Goal: Task Accomplishment & Management: Manage account settings

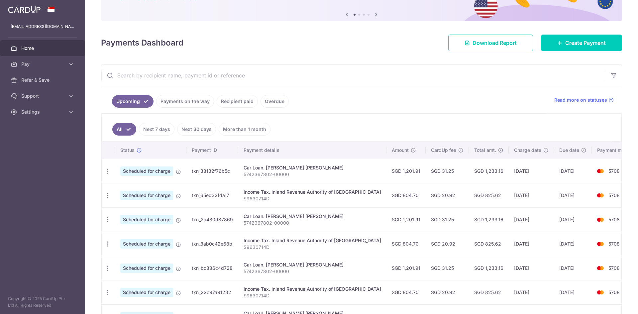
scroll to position [133, 0]
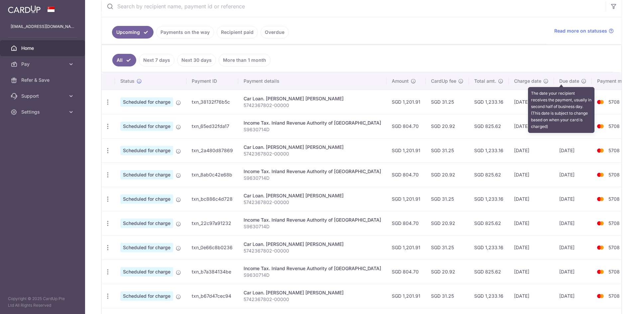
click at [581, 82] on icon at bounding box center [583, 80] width 5 height 5
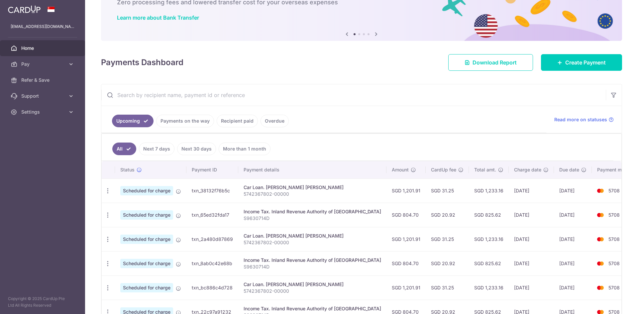
scroll to position [0, 0]
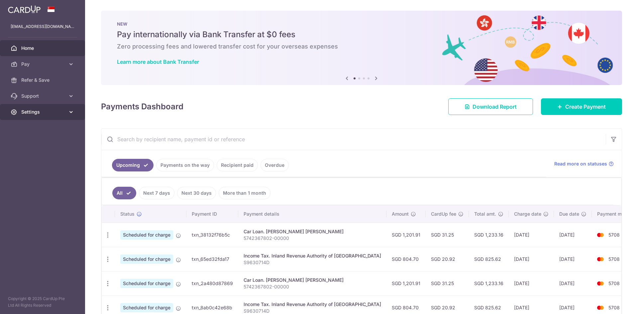
click at [46, 112] on span "Settings" at bounding box center [43, 112] width 44 height 7
click at [45, 128] on span "Account" at bounding box center [43, 128] width 44 height 7
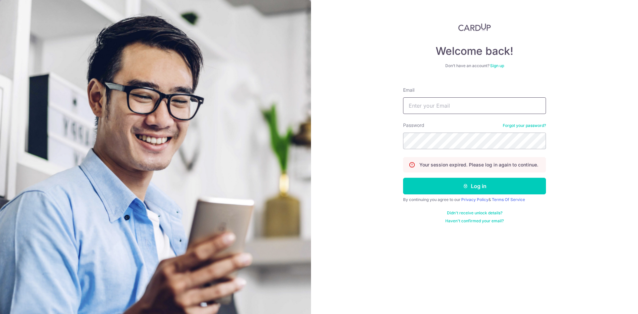
click at [474, 107] on input "Email" at bounding box center [474, 105] width 143 height 17
click at [461, 114] on form "Email Password Forgot your password? Your session expired. Please log in again …" at bounding box center [474, 153] width 143 height 142
drag, startPoint x: 461, startPoint y: 109, endPoint x: 461, endPoint y: 113, distance: 3.7
click at [461, 109] on input "Email" at bounding box center [474, 105] width 143 height 17
type input "[EMAIL_ADDRESS][DOMAIN_NAME]"
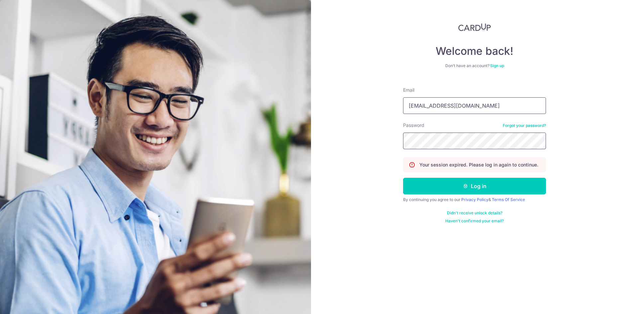
click at [403, 178] on button "Log in" at bounding box center [474, 186] width 143 height 17
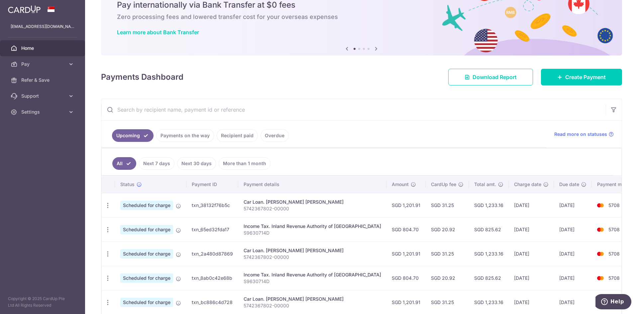
scroll to position [44, 0]
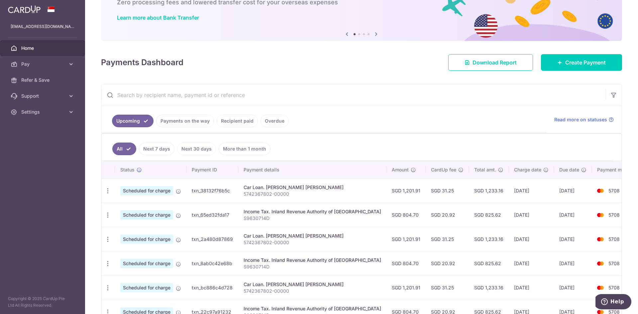
click at [159, 191] on span "Scheduled for charge" at bounding box center [146, 190] width 53 height 9
click at [59, 97] on span "Support" at bounding box center [43, 96] width 44 height 7
click at [41, 129] on span "Contact Us" at bounding box center [43, 128] width 44 height 7
click at [43, 156] on link "Settings" at bounding box center [42, 152] width 85 height 16
click at [43, 168] on span "Account" at bounding box center [43, 168] width 44 height 7
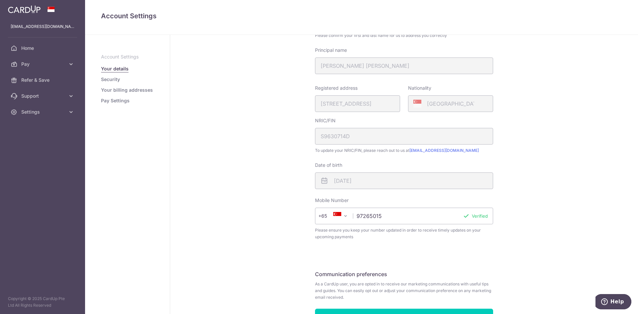
scroll to position [112, 0]
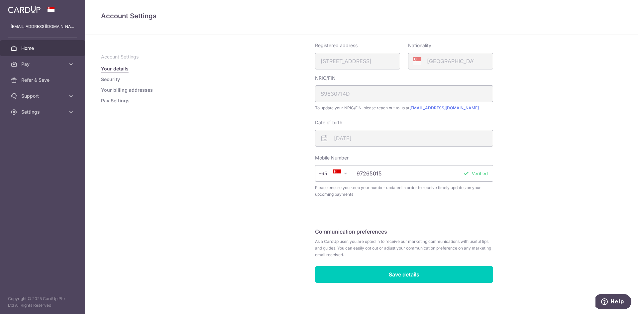
click at [35, 41] on link "Home" at bounding box center [42, 48] width 85 height 16
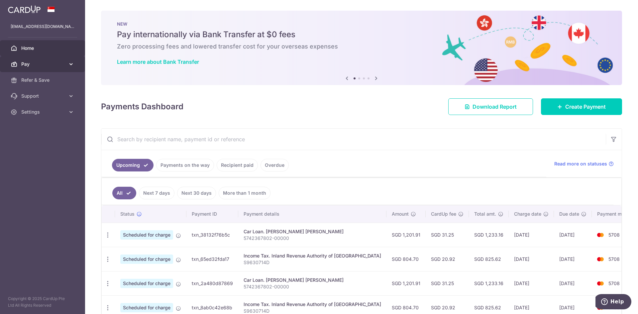
click at [45, 61] on span "Pay" at bounding box center [43, 64] width 44 height 7
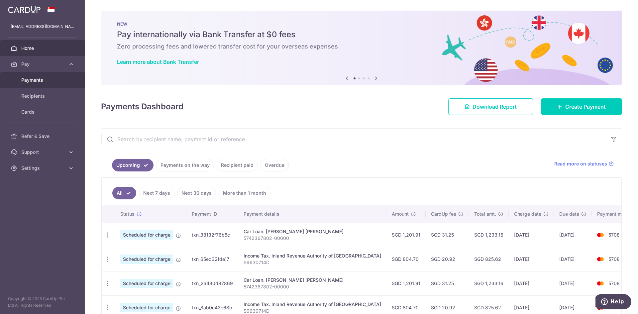
click at [41, 82] on span "Payments" at bounding box center [43, 80] width 44 height 7
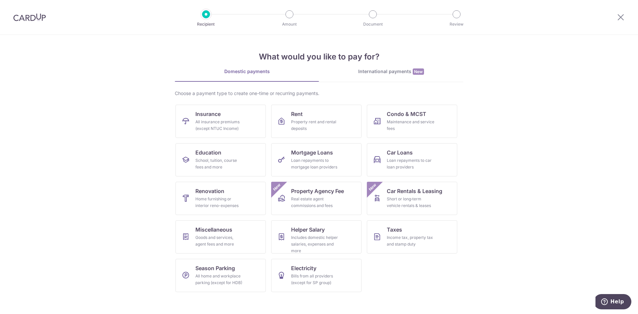
click at [20, 20] on img at bounding box center [29, 17] width 33 height 8
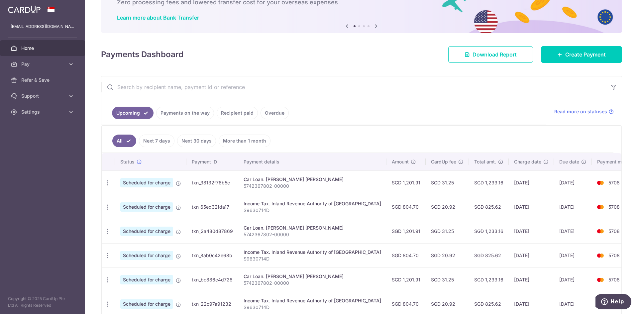
click at [591, 201] on td "5708" at bounding box center [616, 207] width 50 height 24
click at [593, 206] on img at bounding box center [599, 207] width 13 height 8
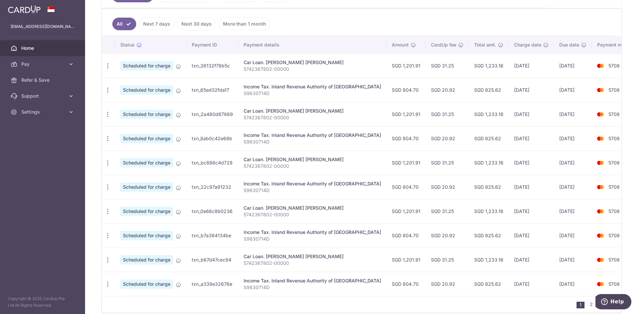
scroll to position [147, 0]
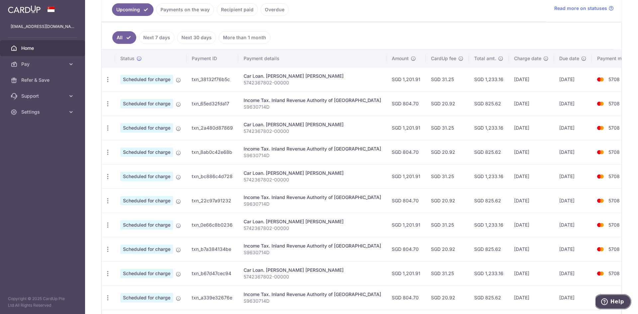
click at [612, 307] on button "Help" at bounding box center [612, 301] width 38 height 15
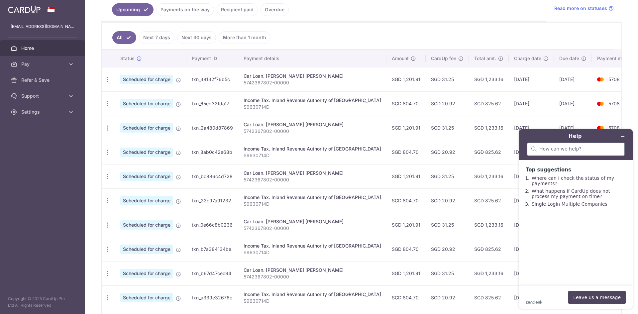
click at [580, 153] on div at bounding box center [576, 148] width 98 height 13
type input "how can i amend my due date"
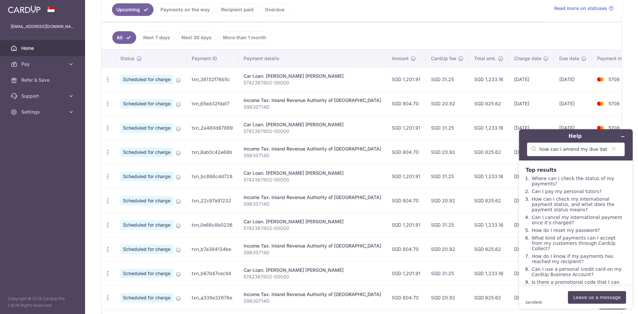
click at [508, 193] on td "[DATE]" at bounding box center [530, 200] width 45 height 24
click at [624, 137] on icon "Minimize widget" at bounding box center [622, 136] width 5 height 5
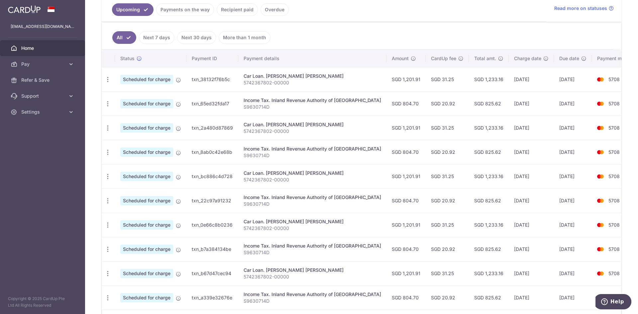
scroll to position [103, 0]
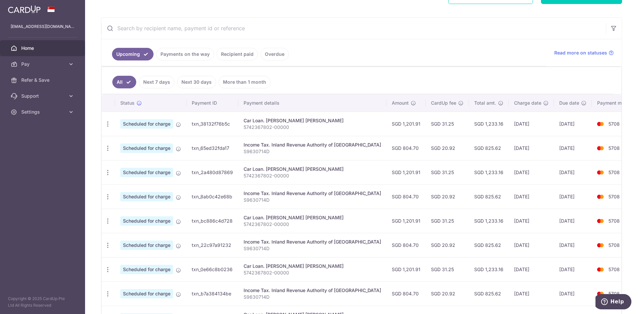
click at [181, 51] on link "Payments on the way" at bounding box center [185, 54] width 58 height 13
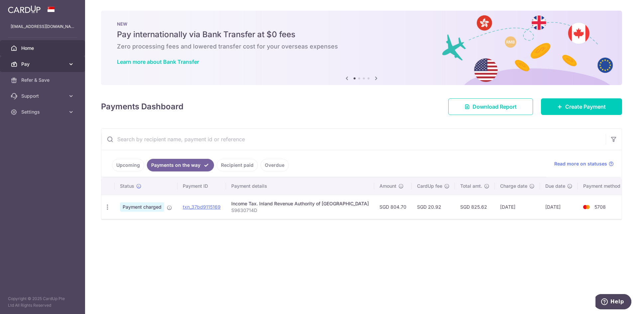
click at [65, 64] on span "Pay" at bounding box center [43, 64] width 44 height 7
click at [207, 202] on td "txn_37bd9115169" at bounding box center [201, 207] width 48 height 24
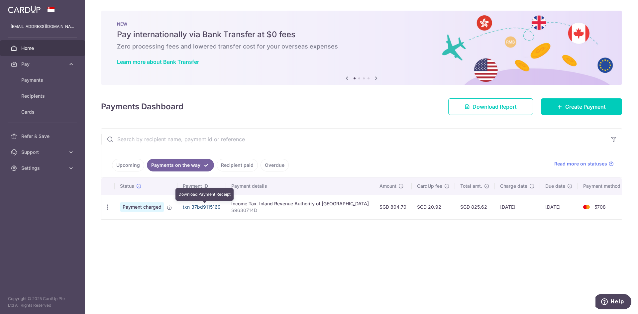
click at [207, 205] on link "txn_37bd9115169" at bounding box center [202, 207] width 38 height 6
click at [194, 206] on link "txn_37bd9115169" at bounding box center [202, 207] width 38 height 6
click at [136, 156] on ul "Upcoming Payments on the way Recipient paid Overdue" at bounding box center [323, 163] width 445 height 27
click at [134, 161] on link "Upcoming" at bounding box center [128, 165] width 32 height 13
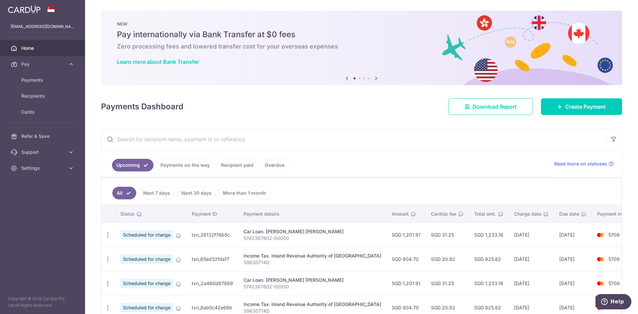
click at [221, 237] on td "txn_38132f76b5c" at bounding box center [212, 235] width 52 height 24
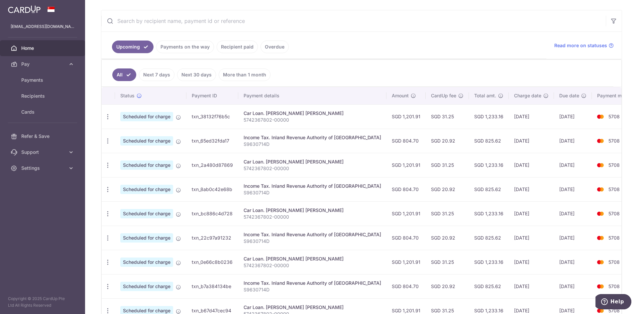
scroll to position [67, 0]
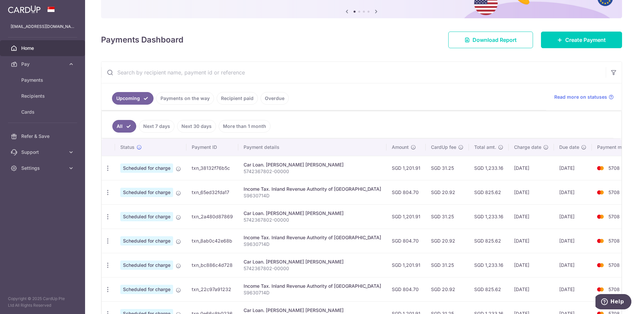
click at [608, 168] on span "5708" at bounding box center [613, 168] width 11 height 6
click at [261, 192] on p "S9630714D" at bounding box center [311, 195] width 137 height 7
click at [262, 198] on p "S9630714D" at bounding box center [311, 195] width 137 height 7
click at [593, 190] on img at bounding box center [599, 192] width 13 height 8
click at [529, 194] on td "[DATE]" at bounding box center [530, 192] width 45 height 24
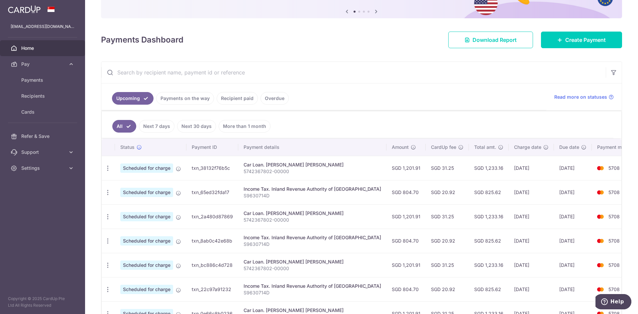
click at [508, 194] on td "[DATE]" at bounding box center [530, 192] width 45 height 24
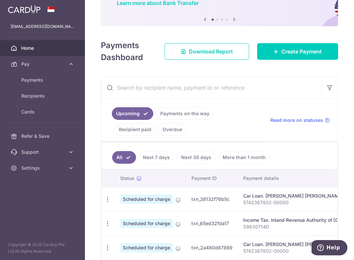
click at [258, 134] on ul "Upcoming Payments on the way Recipient paid Overdue" at bounding box center [181, 120] width 161 height 43
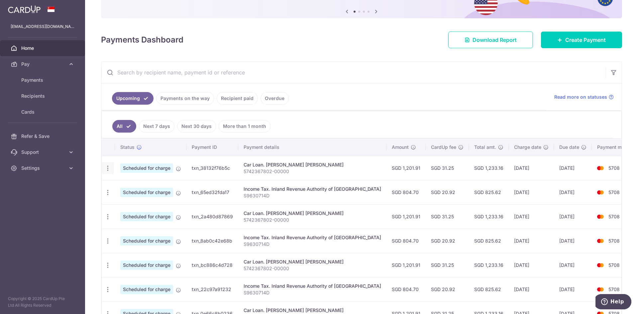
click at [108, 167] on icon "button" at bounding box center [107, 168] width 7 height 7
click at [251, 181] on td "Income Tax. Inland Revenue Authority of Singapore S9630714D" at bounding box center [312, 192] width 148 height 24
click at [110, 194] on icon "button" at bounding box center [107, 192] width 7 height 7
click at [122, 209] on span "Update payment" at bounding box center [143, 211] width 45 height 8
radio input "true"
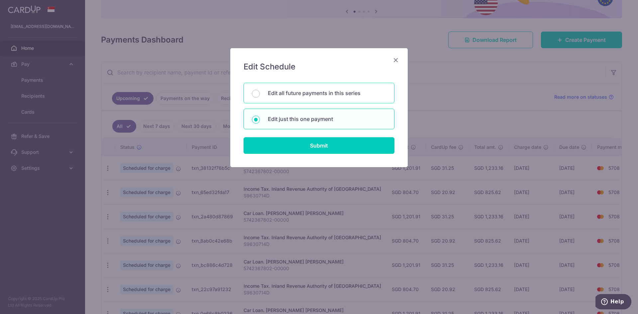
click at [310, 94] on p "Edit all future payments in this series" at bounding box center [327, 93] width 118 height 8
click at [260, 94] on input "Edit all future payments in this series" at bounding box center [256, 94] width 8 height 8
radio input "true"
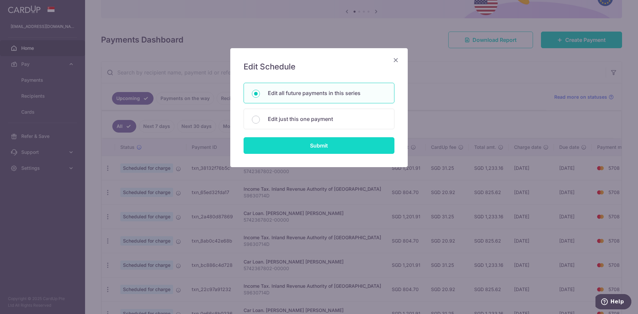
click at [317, 148] on input "Submit" at bounding box center [318, 145] width 151 height 17
radio input "true"
type input "804.70"
type input "S9630714D"
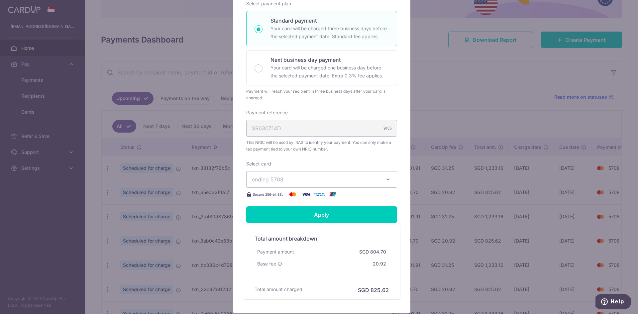
scroll to position [49, 0]
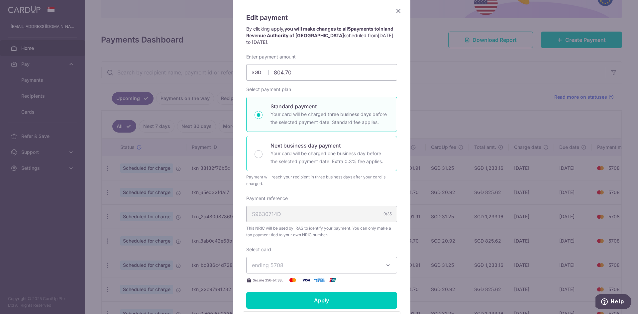
click at [282, 147] on p "Next business day payment" at bounding box center [329, 145] width 118 height 8
click at [262, 150] on input "Next business day payment Your card will be charged one business day before the…" at bounding box center [258, 154] width 8 height 8
radio input "false"
radio input "true"
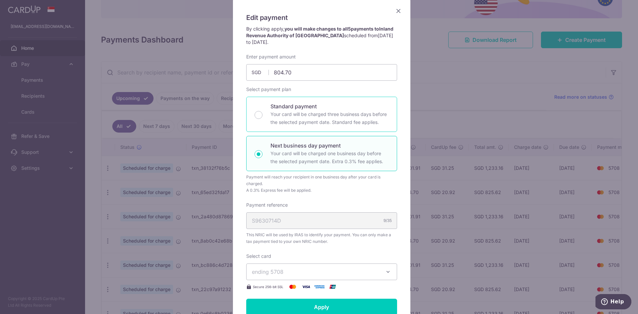
click at [289, 120] on p "Your card will be charged three business days before the selected payment date.…" at bounding box center [329, 118] width 118 height 16
click at [262, 119] on input "Standard payment Your card will be charged three business days before the selec…" at bounding box center [258, 115] width 8 height 8
radio input "true"
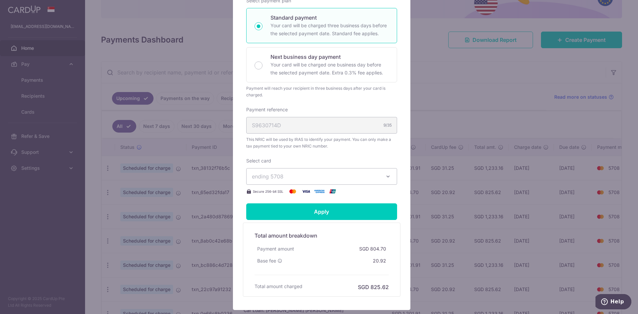
scroll to position [182, 0]
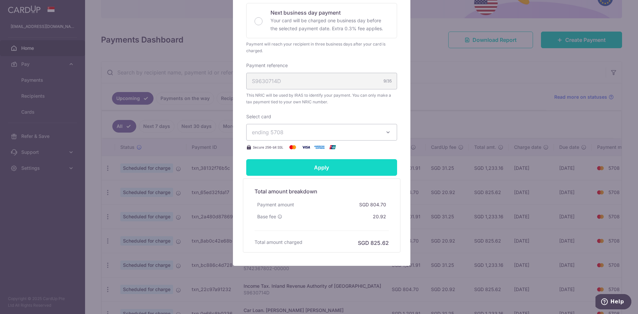
click at [323, 166] on input "Apply" at bounding box center [321, 167] width 151 height 17
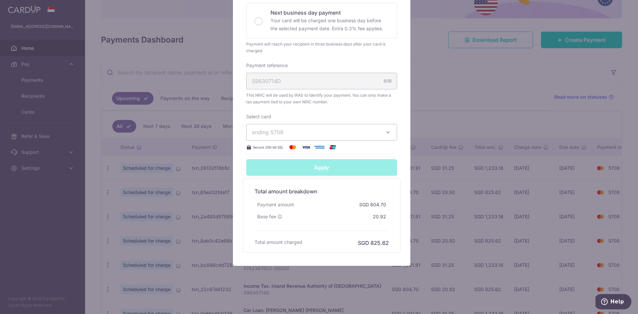
type input "Successfully Applied"
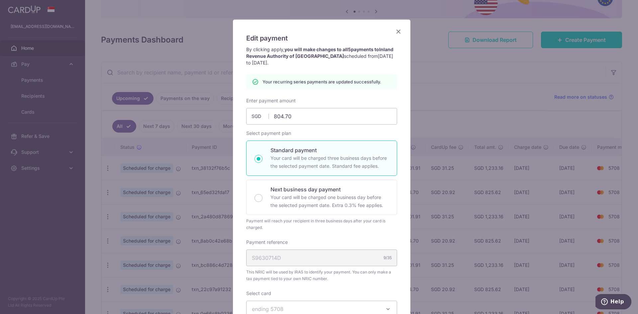
scroll to position [28, 0]
click at [439, 136] on div "Edit payment By clicking apply, you will make changes to all 5 payments to Inla…" at bounding box center [319, 157] width 638 height 314
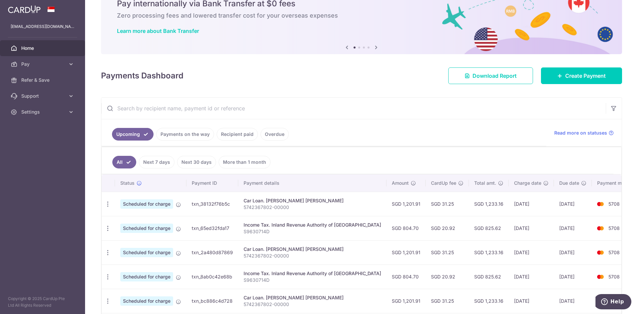
scroll to position [44, 0]
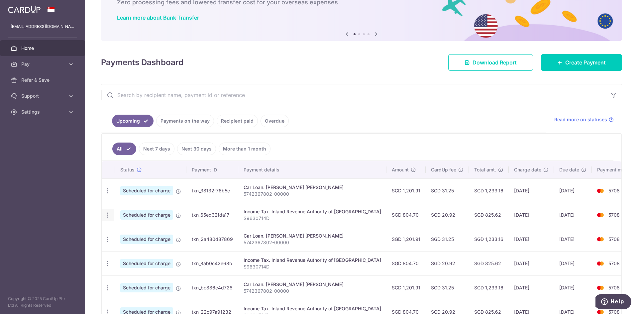
click at [109, 216] on icon "button" at bounding box center [107, 215] width 7 height 7
click at [129, 234] on span "Update payment" at bounding box center [143, 233] width 45 height 8
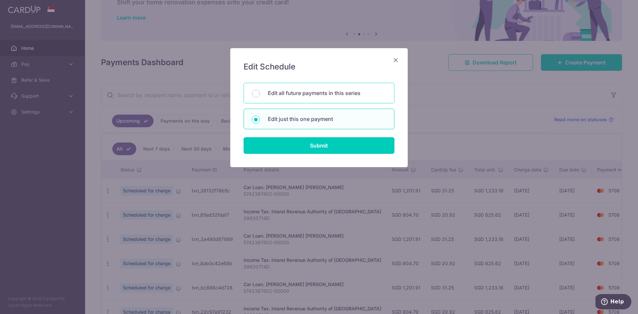
click at [339, 92] on p "Edit all future payments in this series" at bounding box center [327, 93] width 118 height 8
click at [260, 92] on input "Edit all future payments in this series" at bounding box center [256, 94] width 8 height 8
radio input "true"
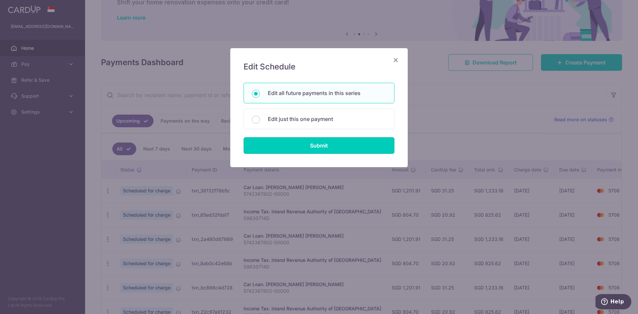
click at [335, 152] on input "Submit" at bounding box center [318, 145] width 151 height 17
radio input "true"
type input "804.70"
type input "S9630714D"
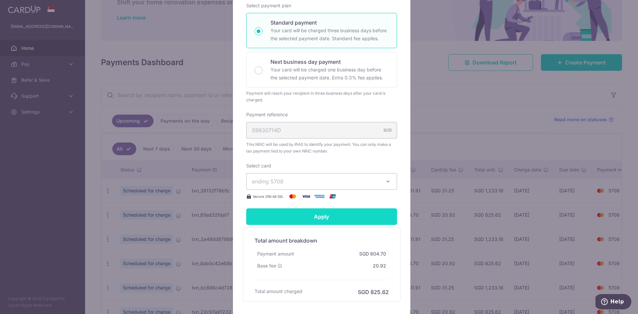
scroll to position [177, 0]
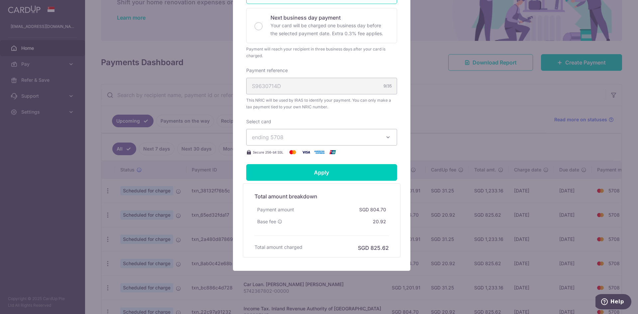
click at [381, 138] on button "ending 5708" at bounding box center [321, 137] width 151 height 17
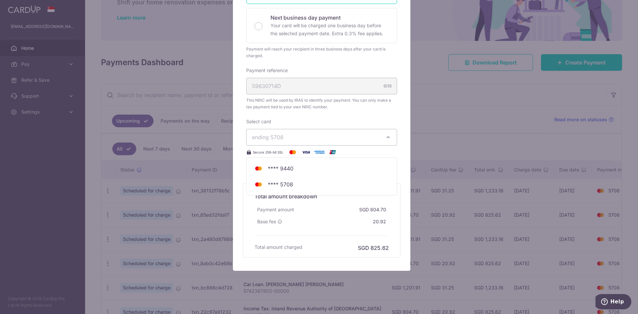
click at [381, 138] on button "ending 5708" at bounding box center [321, 137] width 151 height 17
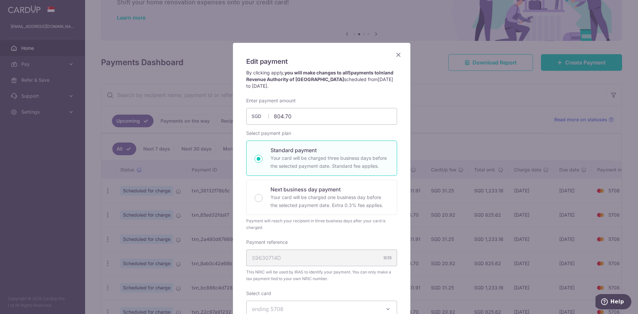
scroll to position [5, 0]
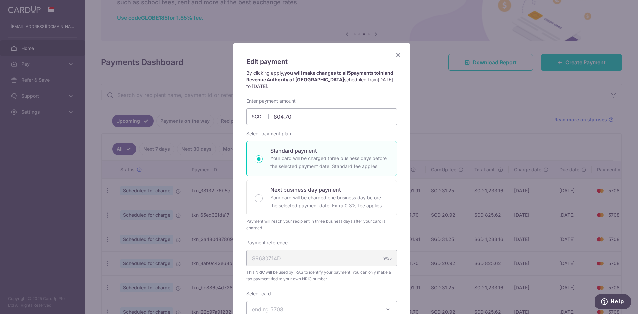
click at [398, 54] on icon "Close" at bounding box center [398, 55] width 8 height 8
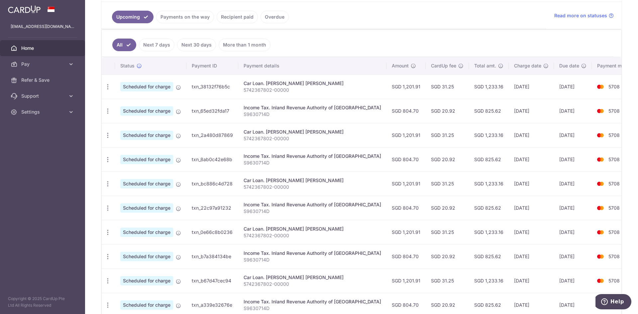
scroll to position [133, 0]
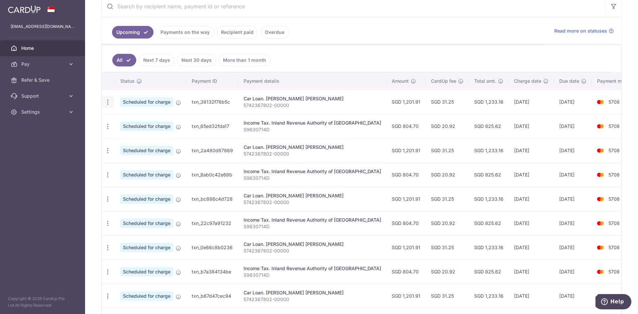
click at [112, 103] on div "Update payment Cancel payment Upload doc" at bounding box center [108, 102] width 12 height 12
click at [109, 104] on icon "button" at bounding box center [107, 102] width 7 height 7
click at [121, 121] on span "Update payment" at bounding box center [143, 120] width 45 height 8
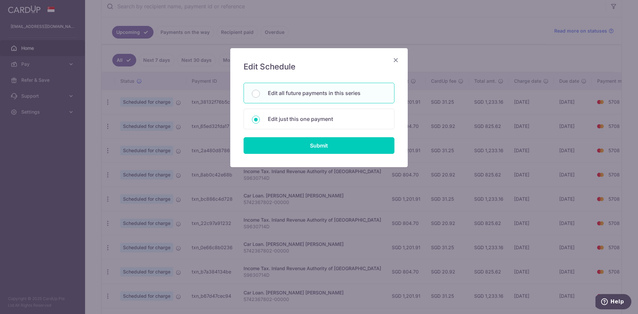
click at [307, 96] on p "Edit all future payments in this series" at bounding box center [327, 93] width 118 height 8
click at [260, 96] on input "Edit all future payments in this series" at bounding box center [256, 94] width 8 height 8
radio input "true"
click at [315, 135] on form "You will be editing all 22 payments to [PERSON_NAME] [PERSON_NAME] scheduled fr…" at bounding box center [318, 118] width 151 height 71
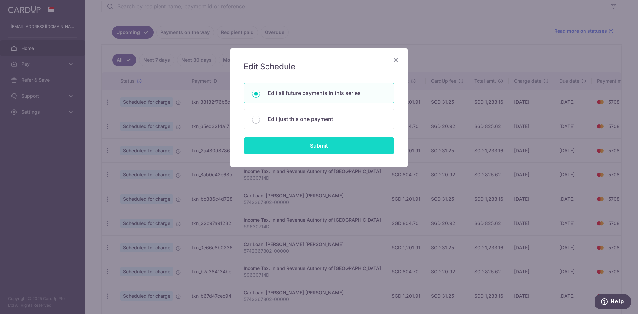
click at [315, 144] on input "Submit" at bounding box center [318, 145] width 151 height 17
type input "1,201.91"
radio input "true"
type input "5742367802-00000"
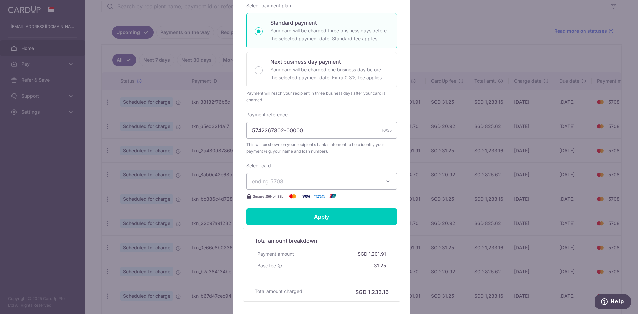
click at [415, 126] on div "Edit payment By clicking apply, you will make changes to all 22 payments to [PE…" at bounding box center [319, 157] width 638 height 314
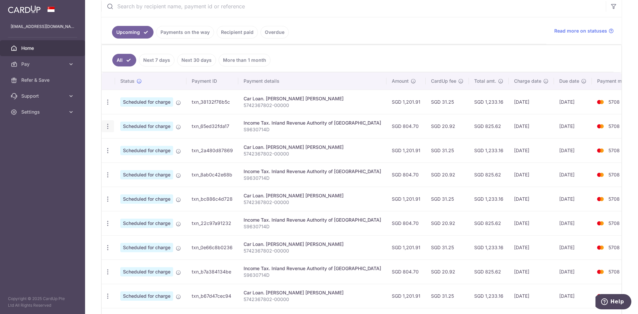
click at [108, 127] on icon "button" at bounding box center [107, 126] width 7 height 7
click at [144, 144] on span "Update payment" at bounding box center [143, 144] width 45 height 8
radio input "true"
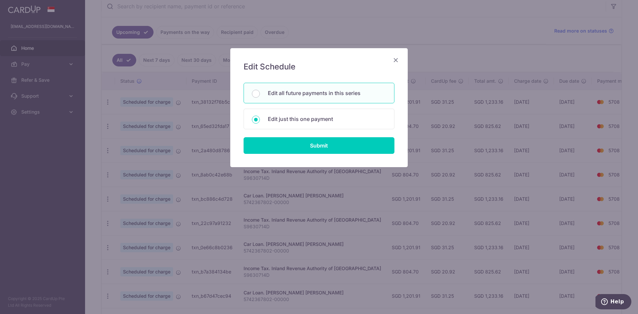
click at [286, 95] on p "Edit all future payments in this series" at bounding box center [327, 93] width 118 height 8
click at [260, 95] on input "Edit all future payments in this series" at bounding box center [256, 94] width 8 height 8
radio input "true"
click at [399, 56] on icon "Close" at bounding box center [396, 60] width 8 height 8
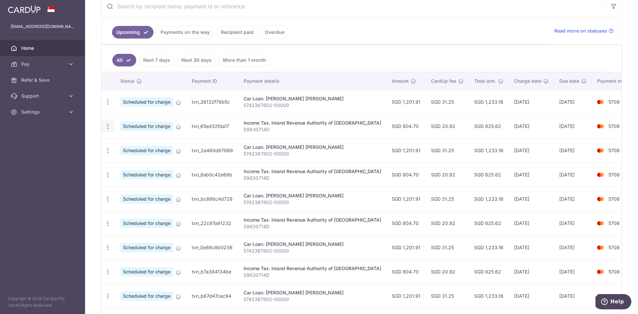
click at [111, 125] on icon "button" at bounding box center [107, 126] width 7 height 7
click at [142, 128] on span "Scheduled for charge" at bounding box center [146, 126] width 53 height 9
